Goal: Navigation & Orientation: Find specific page/section

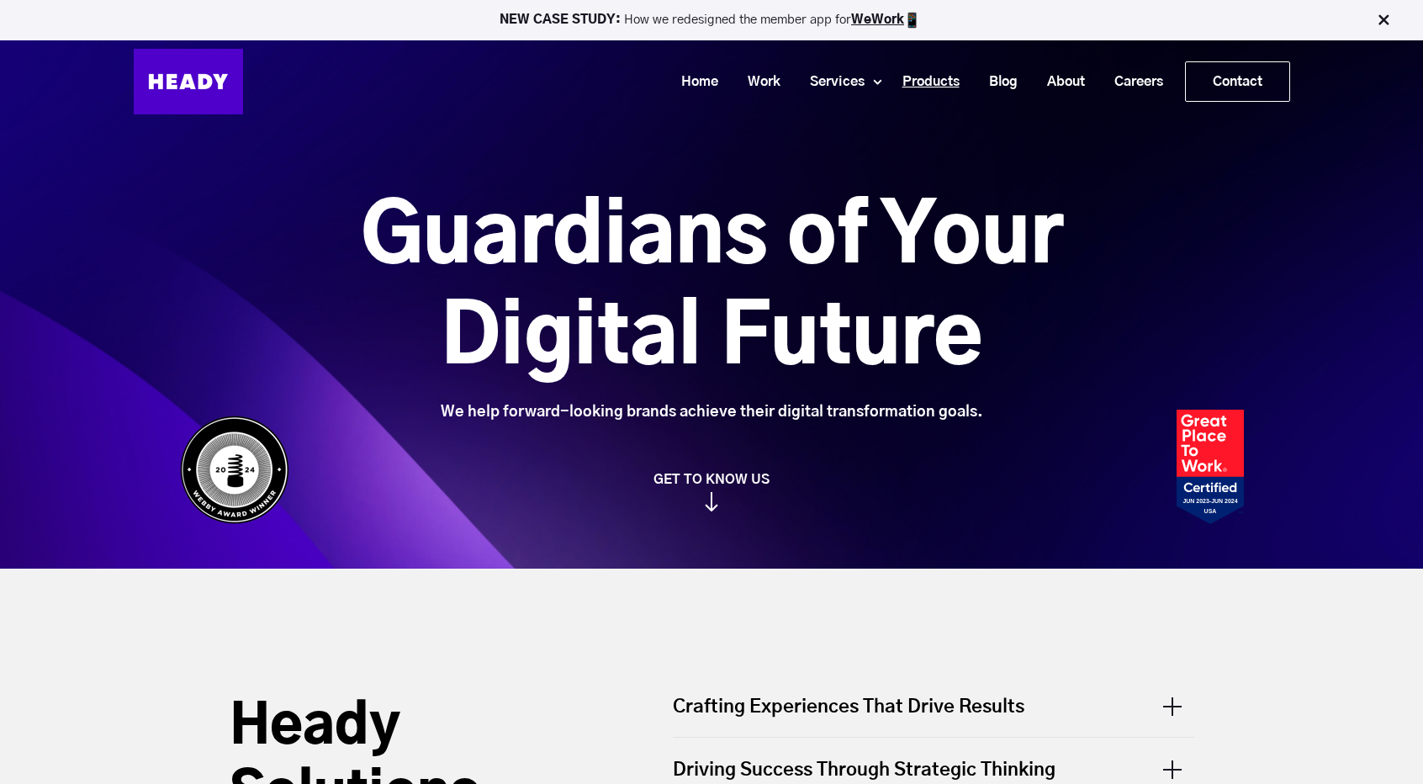
click at [915, 75] on link "Products" at bounding box center [924, 81] width 87 height 31
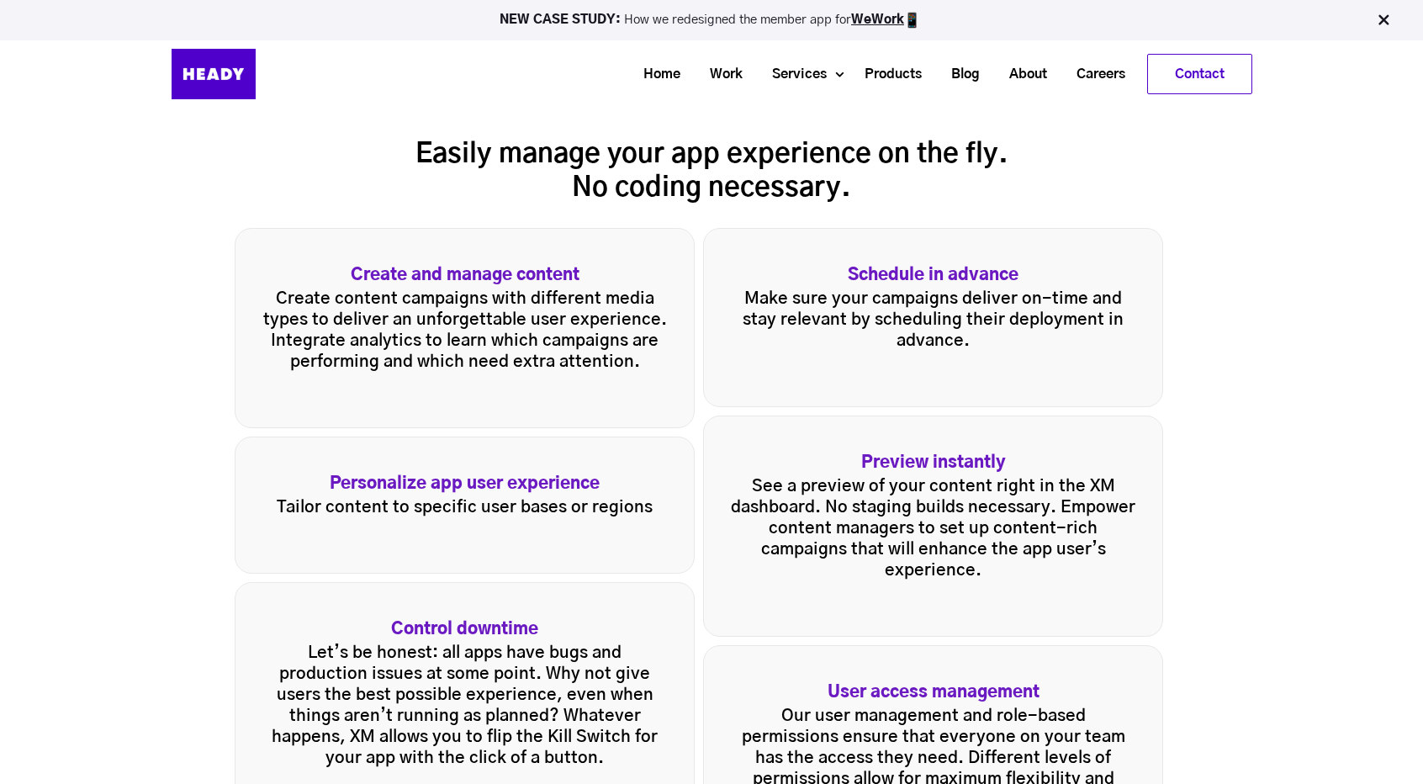
scroll to position [2103, 0]
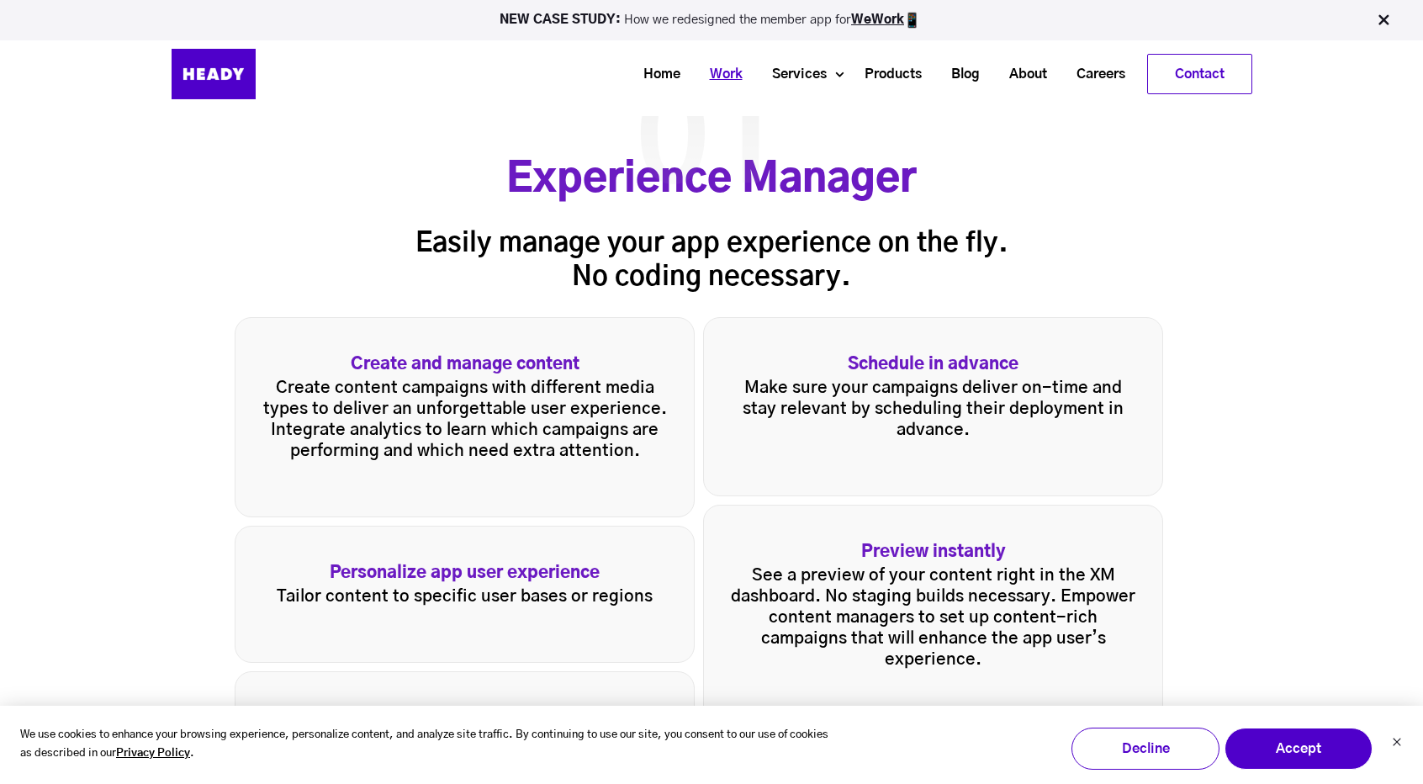
click at [713, 74] on link "Work" at bounding box center [720, 74] width 62 height 31
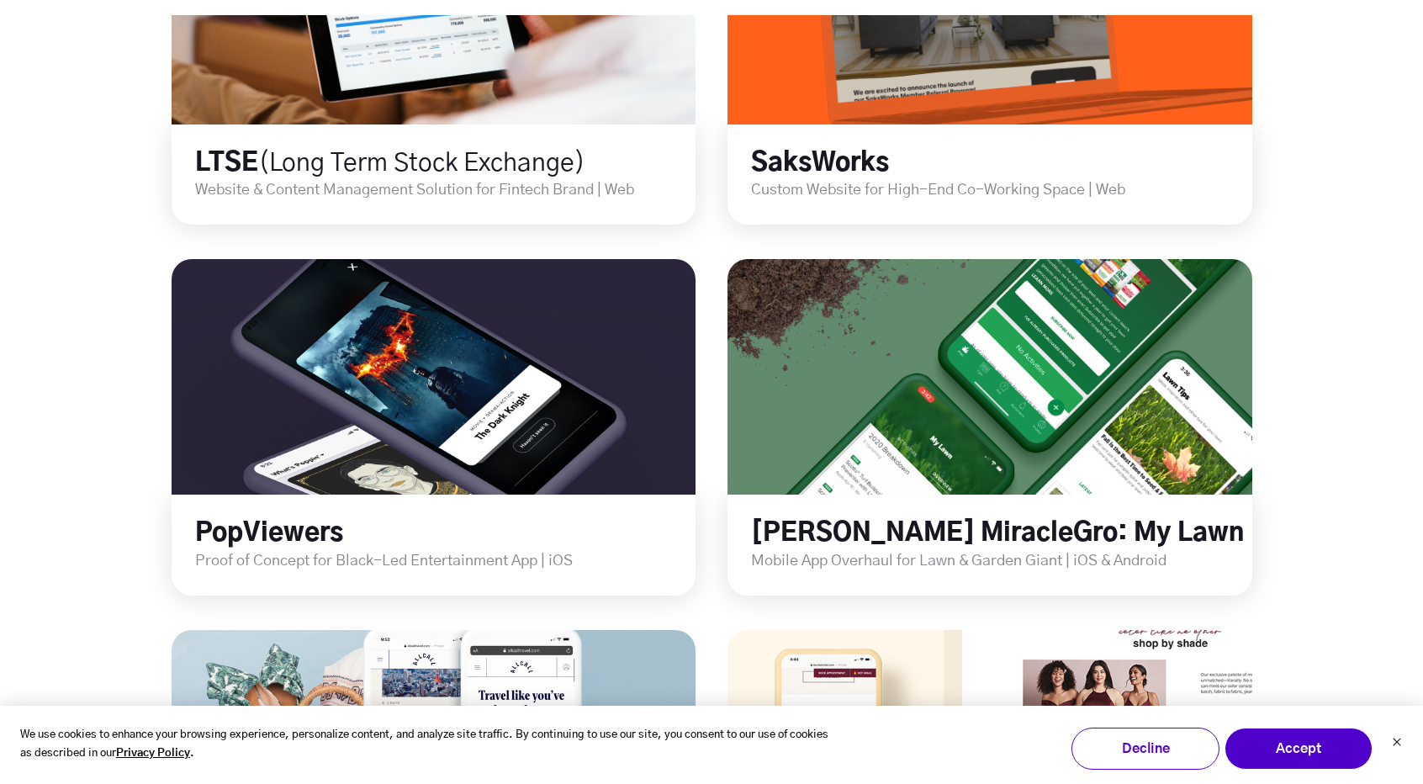
scroll to position [2049, 0]
